Goal: Check status: Check status

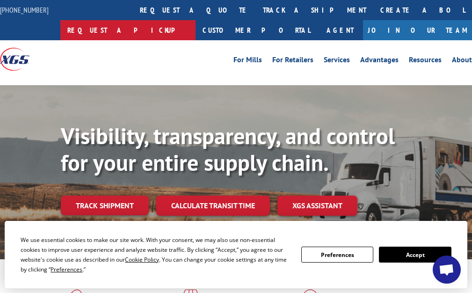
scroll to position [4045, 0]
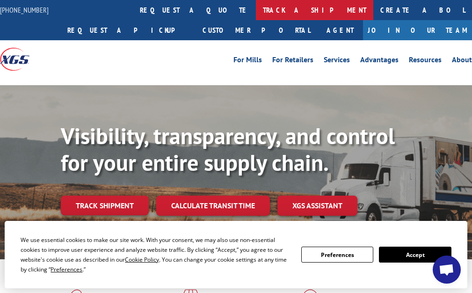
click at [256, 4] on link "track a shipment" at bounding box center [314, 10] width 117 height 20
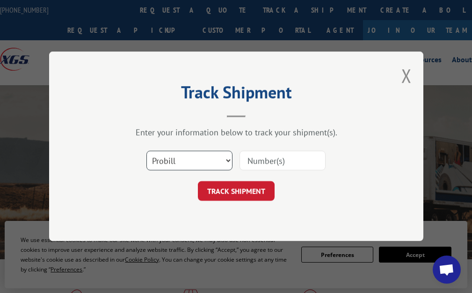
click at [187, 158] on select "Select category... Probill BOL PO" at bounding box center [189, 161] width 86 height 20
click at [146, 151] on select "Select category... Probill BOL PO" at bounding box center [189, 161] width 86 height 20
paste input "17496438"
click at [274, 156] on input "17496438" at bounding box center [282, 161] width 86 height 20
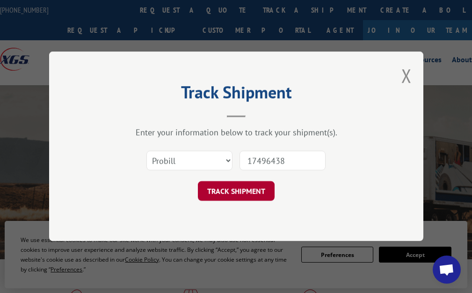
type input "17496438"
click at [248, 183] on button "TRACK SHIPMENT" at bounding box center [236, 191] width 77 height 20
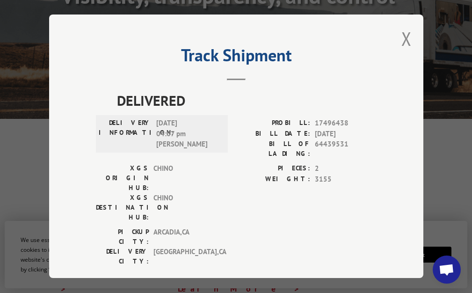
scroll to position [187, 0]
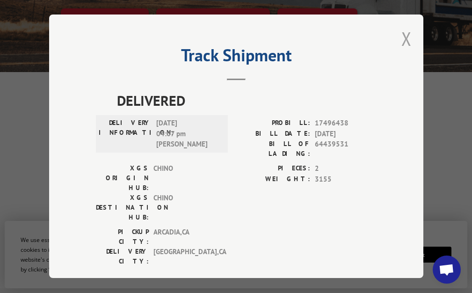
click at [411, 38] on button "Close modal" at bounding box center [406, 38] width 10 height 25
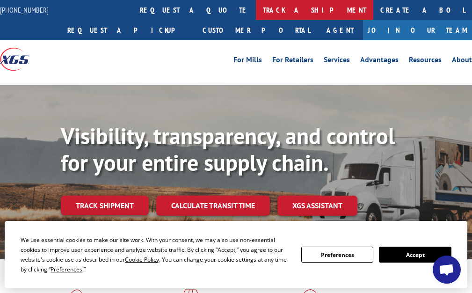
click at [256, 3] on link "track a shipment" at bounding box center [314, 10] width 117 height 20
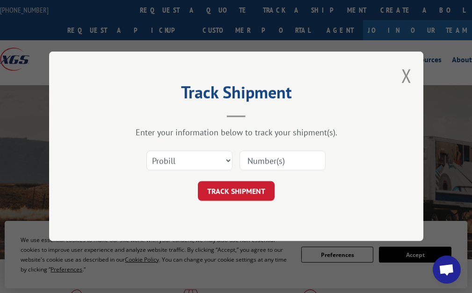
click at [265, 161] on input at bounding box center [282, 161] width 86 height 20
paste input "16780743BOL"
drag, startPoint x: 283, startPoint y: 158, endPoint x: 354, endPoint y: 162, distance: 71.2
click at [353, 164] on div "Select category... Probill BOL PO 16780743BOL" at bounding box center [236, 160] width 281 height 31
type input "16780743"
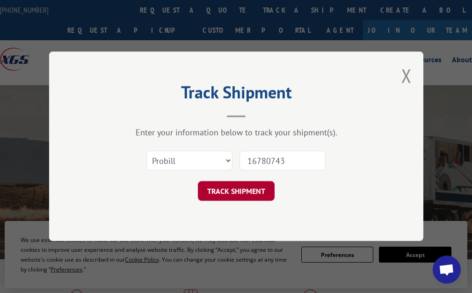
click at [227, 194] on button "TRACK SHIPMENT" at bounding box center [236, 191] width 77 height 20
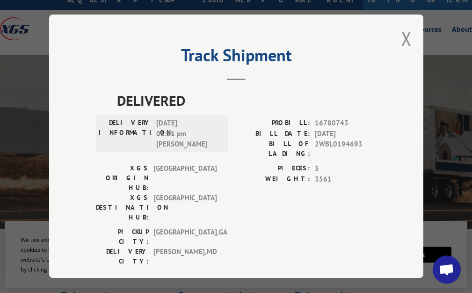
scroll to position [47, 0]
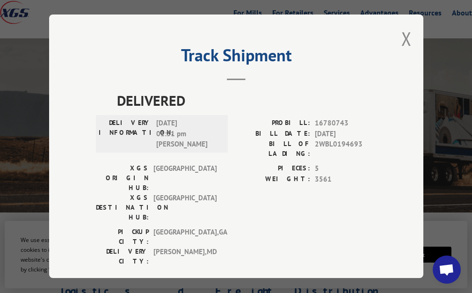
drag, startPoint x: 157, startPoint y: 120, endPoint x: 202, endPoint y: 119, distance: 44.9
click at [202, 119] on span "[DATE] 01:31 pm [PERSON_NAME]" at bounding box center [187, 134] width 63 height 32
click at [205, 127] on span "[DATE] 01:31 pm [PERSON_NAME]" at bounding box center [187, 134] width 63 height 32
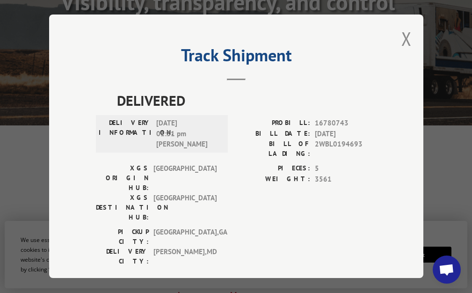
scroll to position [140, 0]
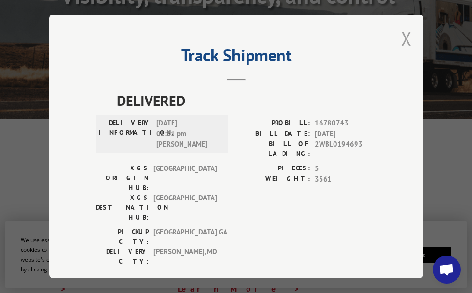
click at [407, 38] on button "Close modal" at bounding box center [406, 38] width 10 height 25
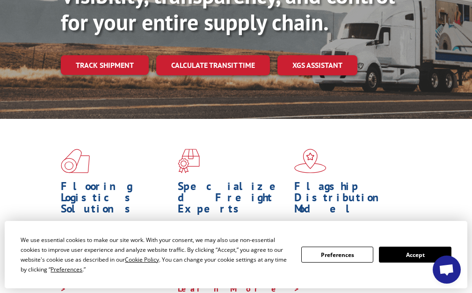
scroll to position [0, 0]
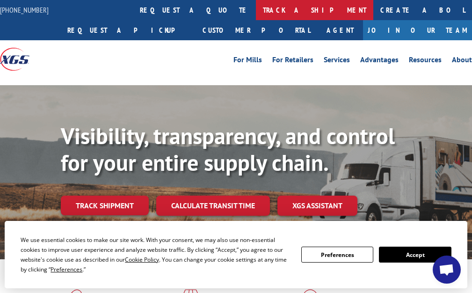
click at [256, 10] on link "track a shipment" at bounding box center [314, 10] width 117 height 20
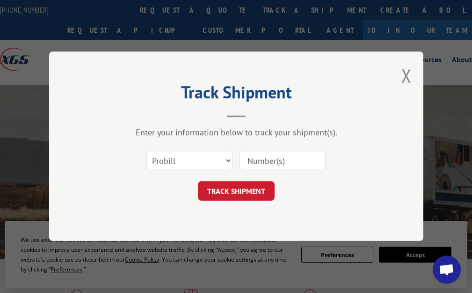
click at [274, 156] on input at bounding box center [282, 161] width 86 height 20
paste input "16780737BOL"
type input "16780737"
click at [225, 197] on button "TRACK SHIPMENT" at bounding box center [236, 191] width 77 height 20
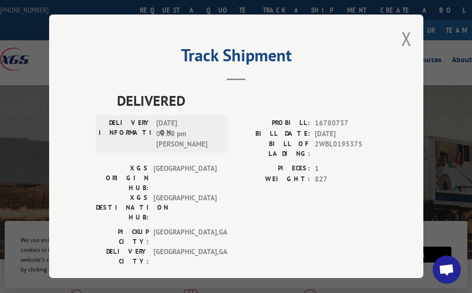
drag, startPoint x: 404, startPoint y: 30, endPoint x: 402, endPoint y: 38, distance: 8.7
click at [403, 30] on button "Close modal" at bounding box center [406, 38] width 10 height 25
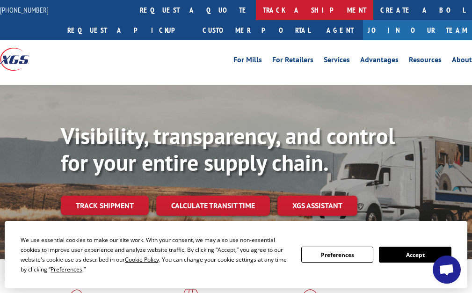
click at [256, 9] on link "track a shipment" at bounding box center [314, 10] width 117 height 20
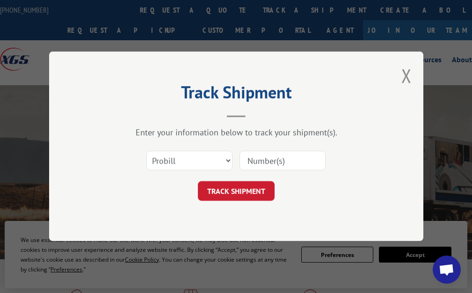
click at [272, 163] on input at bounding box center [282, 161] width 86 height 20
paste input "16780736BOL"
type input "16780736BOL"
click at [240, 188] on button "TRACK SHIPMENT" at bounding box center [236, 191] width 77 height 20
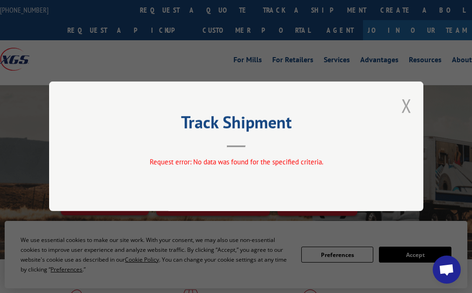
click at [408, 105] on button "Close modal" at bounding box center [406, 105] width 10 height 25
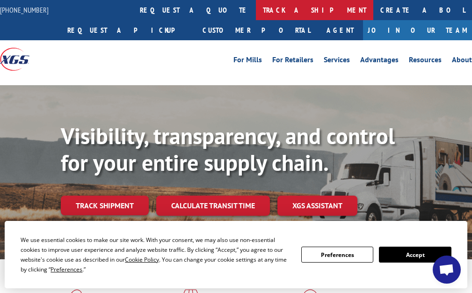
click at [256, 14] on link "track a shipment" at bounding box center [314, 10] width 117 height 20
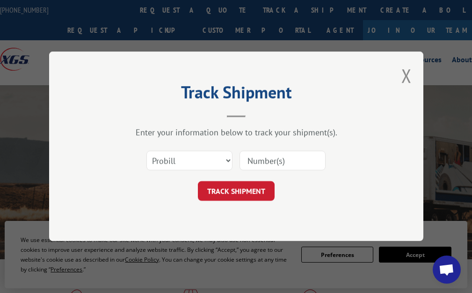
paste input "16780736BOL"
click at [278, 160] on input "16780736BOL" at bounding box center [282, 161] width 86 height 20
type input "16780736"
click at [230, 187] on button "TRACK SHIPMENT" at bounding box center [236, 191] width 77 height 20
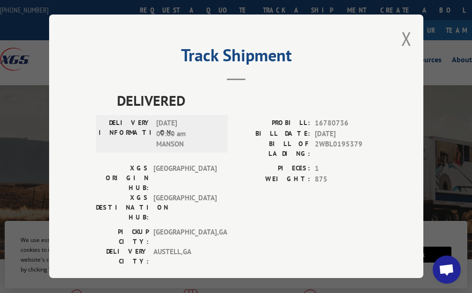
click at [398, 38] on div "Track Shipment DELIVERED DELIVERY INFORMATION: [DATE] 09:00 am MANSON PROBILL: …" at bounding box center [236, 145] width 374 height 263
click at [403, 38] on button "Close modal" at bounding box center [406, 38] width 10 height 25
